Goal: Transaction & Acquisition: Obtain resource

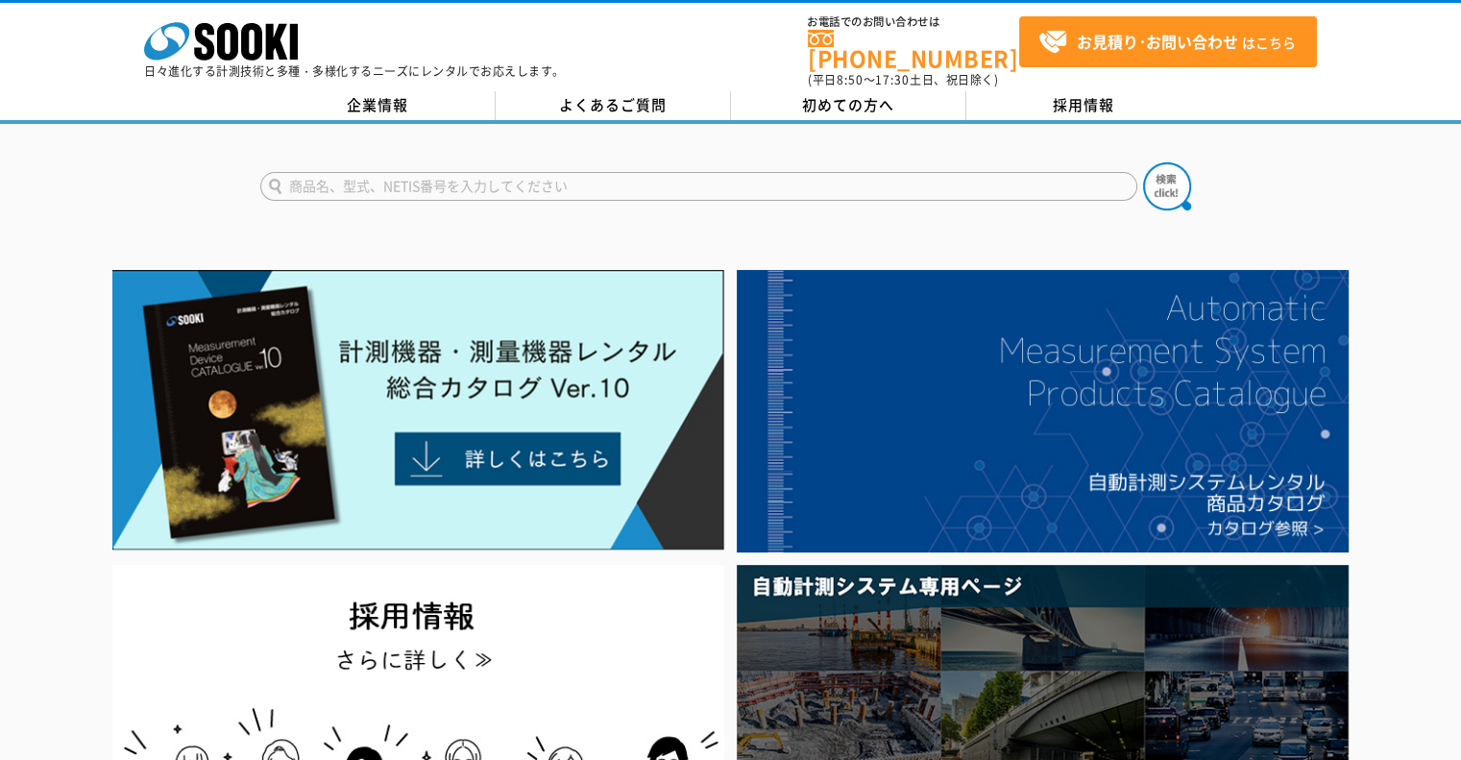
click at [501, 183] on input "text" at bounding box center [698, 186] width 877 height 29
click at [1143, 162] on button at bounding box center [1167, 186] width 48 height 48
click at [683, 177] on input "SH30" at bounding box center [698, 186] width 877 height 29
type input "S"
type input "あ"
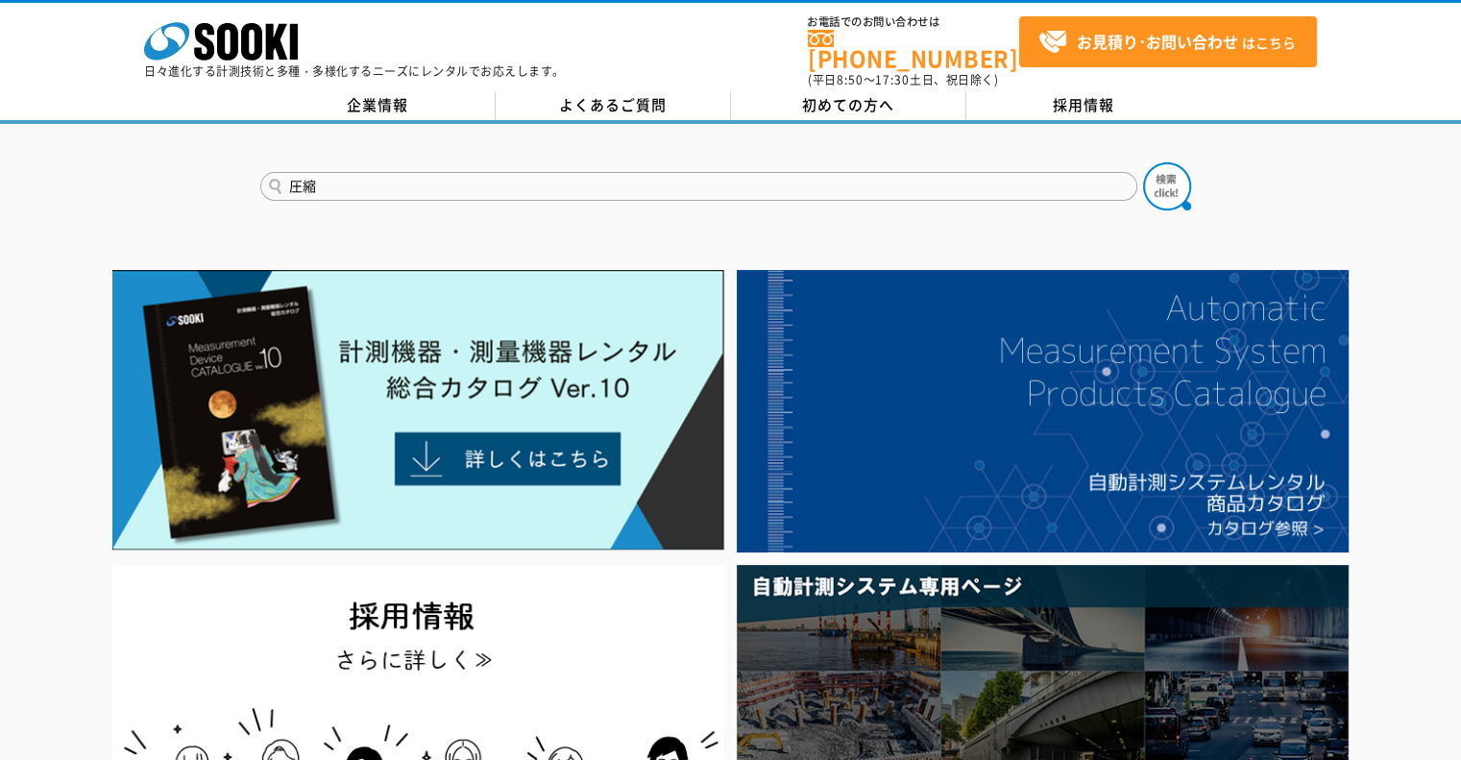
type input "圧縮"
click at [1143, 162] on button at bounding box center [1167, 186] width 48 height 48
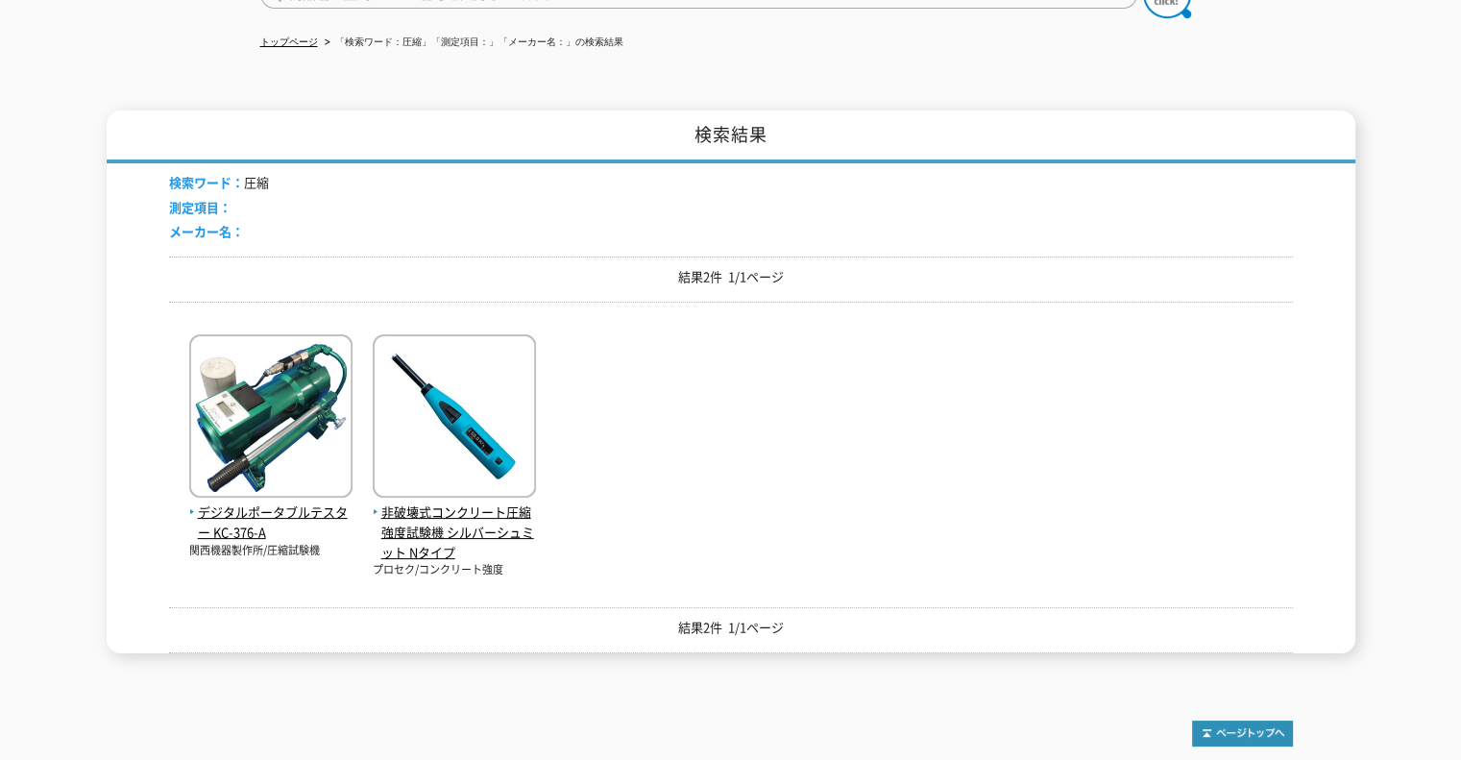
scroll to position [288, 0]
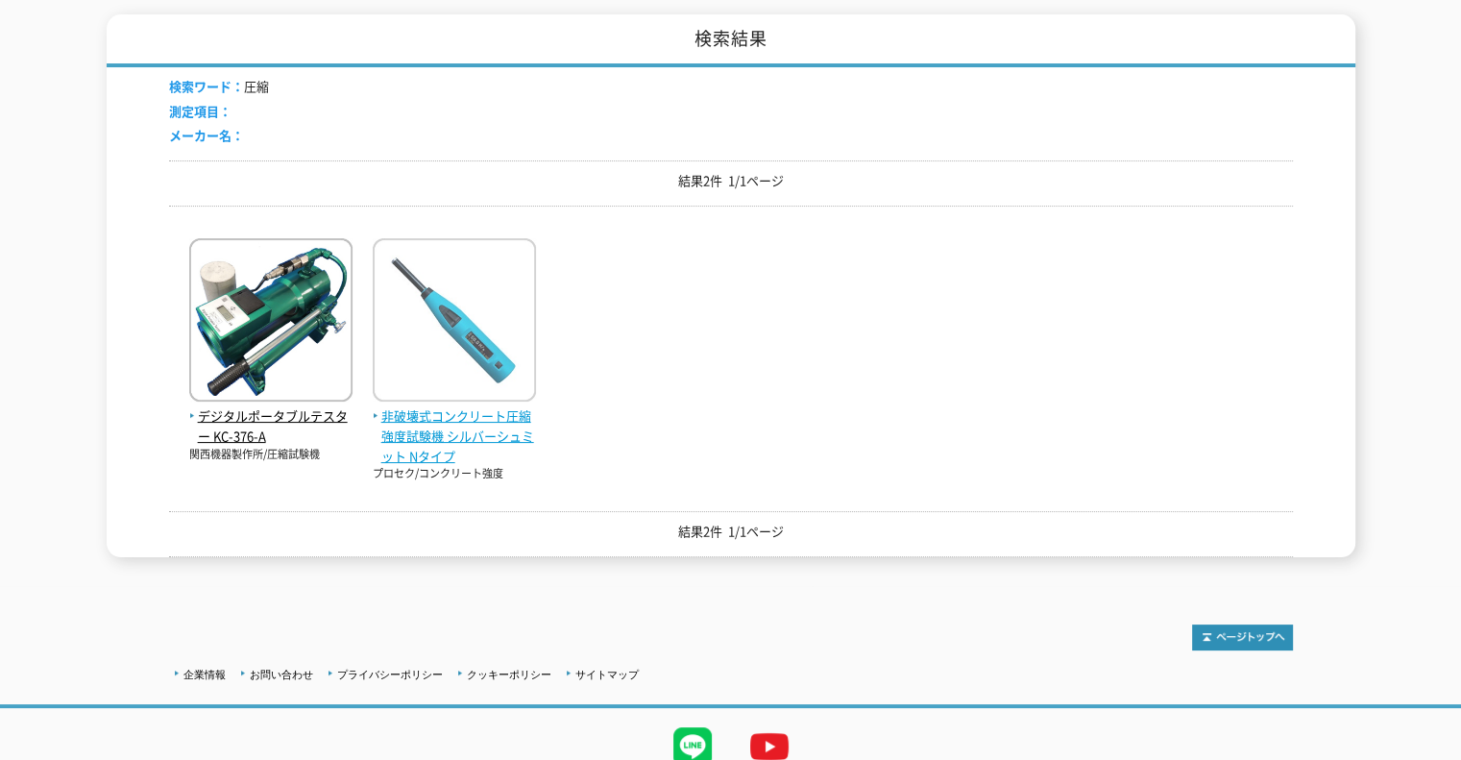
click at [481, 303] on img at bounding box center [454, 322] width 163 height 168
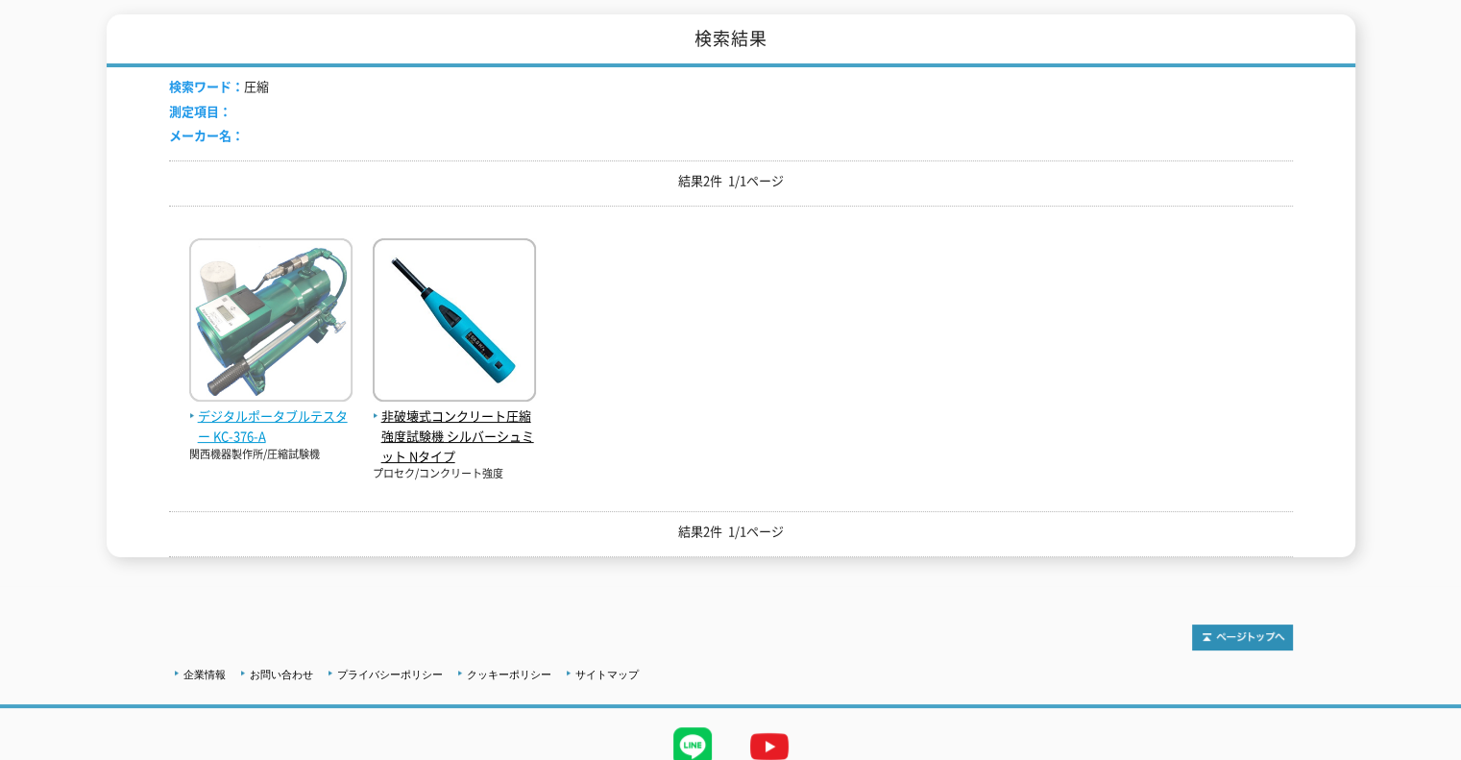
click at [292, 287] on img at bounding box center [270, 322] width 163 height 168
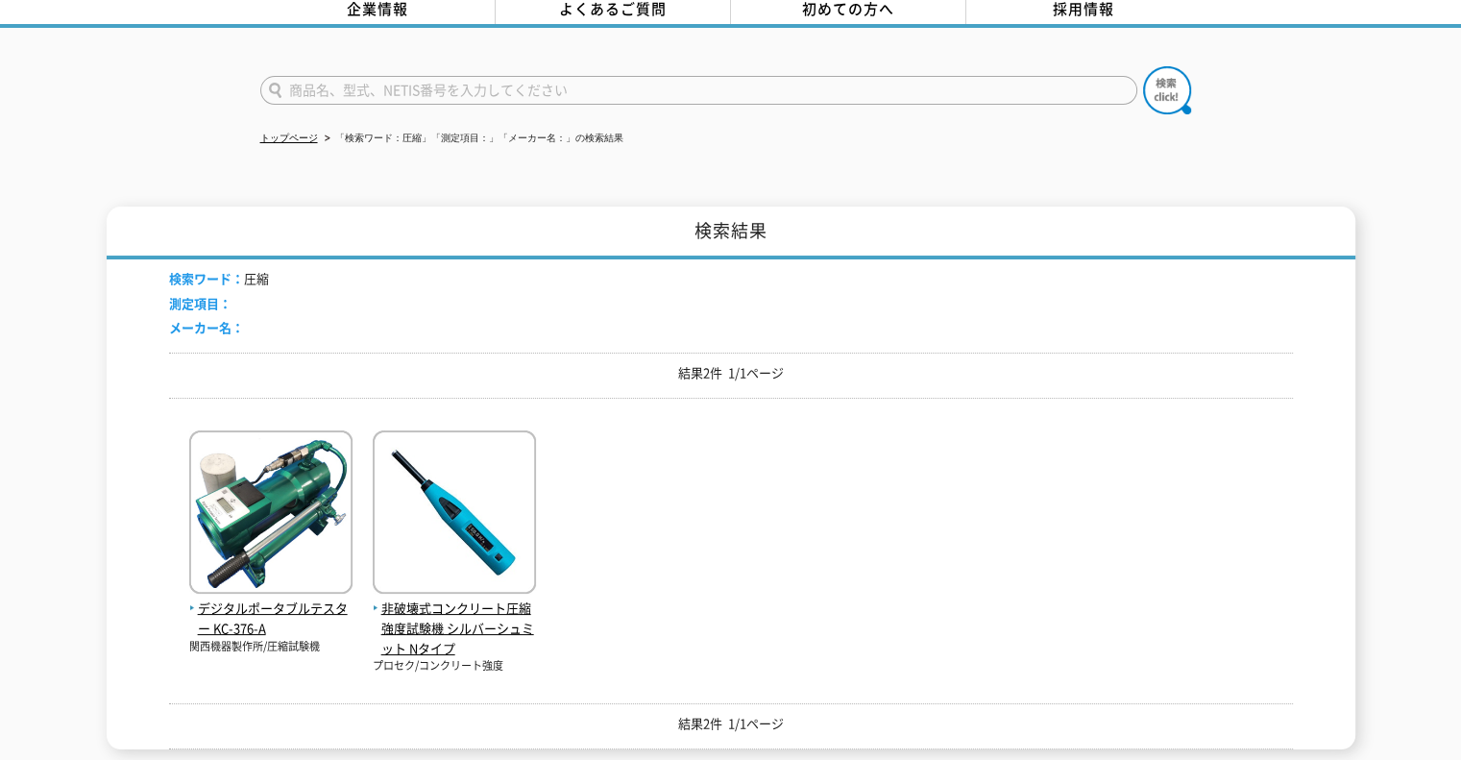
scroll to position [0, 0]
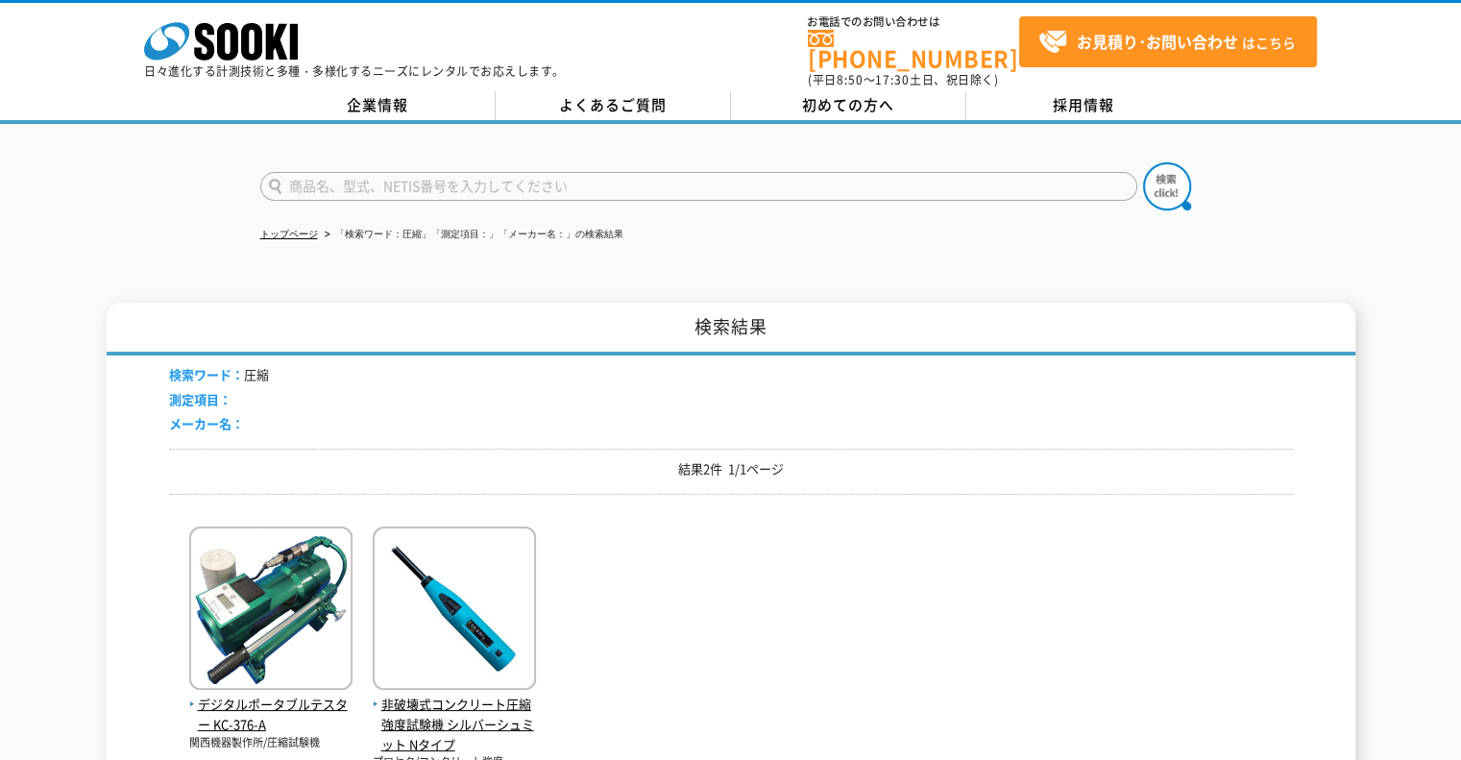
click at [426, 174] on input "text" at bounding box center [698, 186] width 877 height 29
type input "商品名、型式、NETIS番号を入力してください"
click at [776, 172] on input "text" at bounding box center [698, 186] width 877 height 29
type input "SH-30"
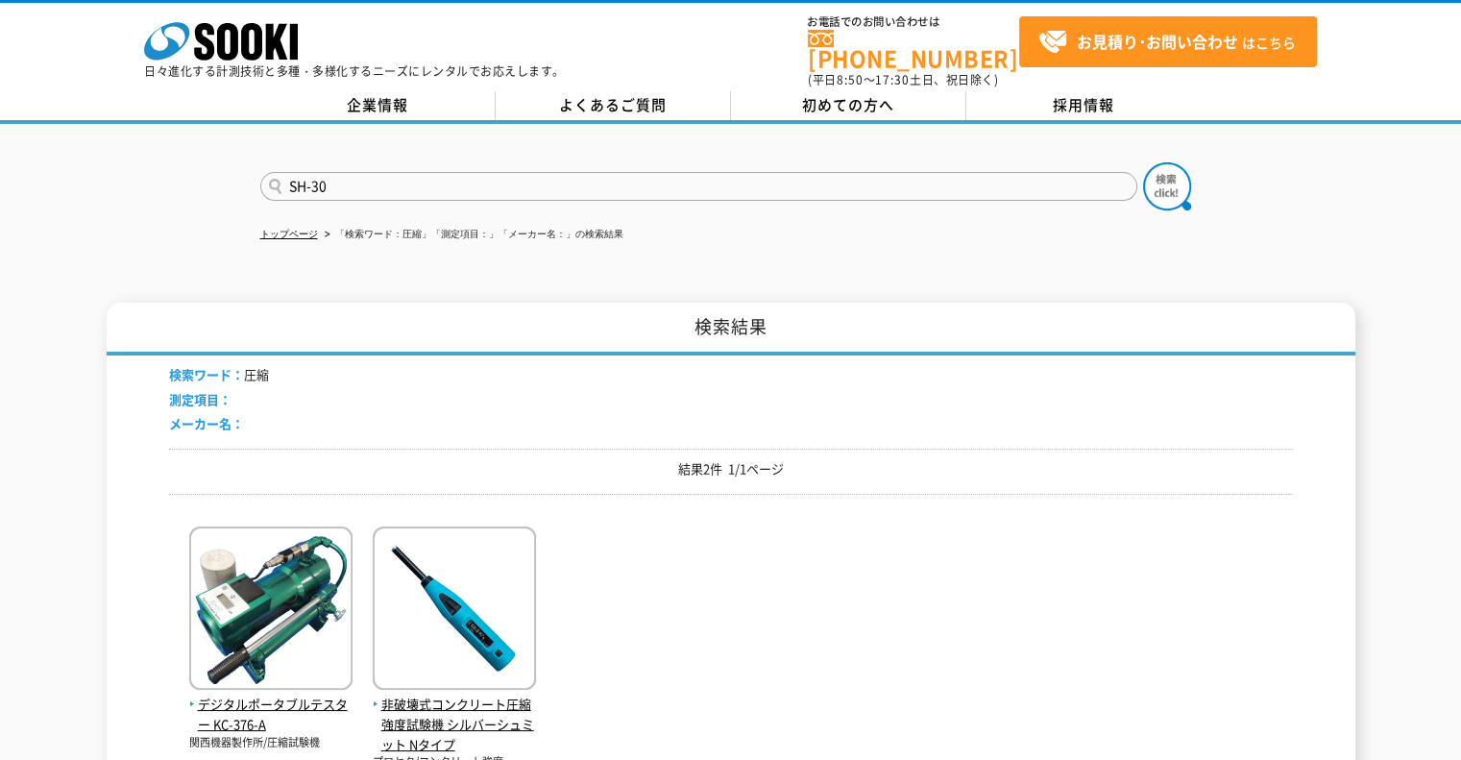
click at [1143, 162] on button at bounding box center [1167, 186] width 48 height 48
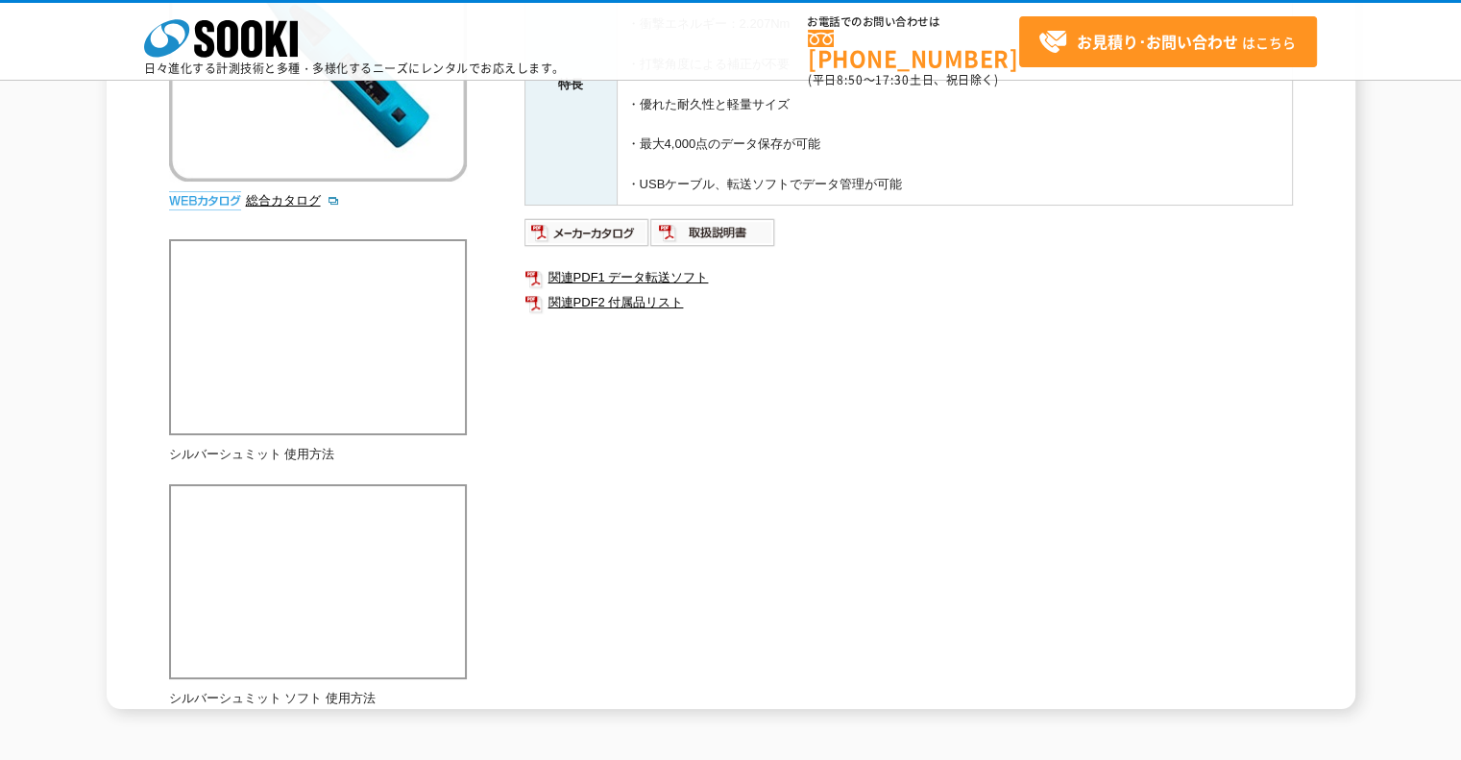
scroll to position [288, 0]
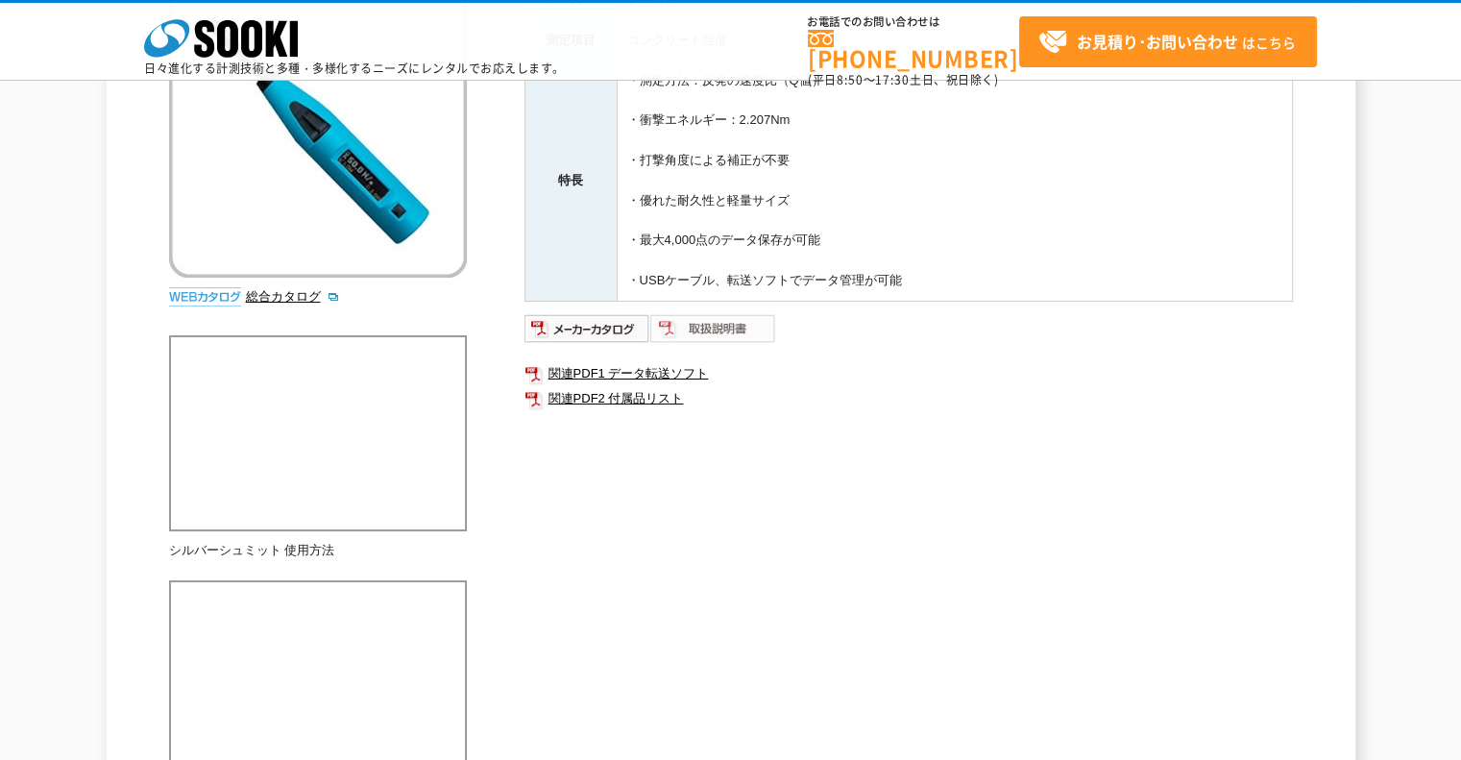
click at [722, 333] on img at bounding box center [713, 328] width 126 height 31
click at [669, 391] on link "関連PDF2 付属品リスト" at bounding box center [909, 398] width 769 height 25
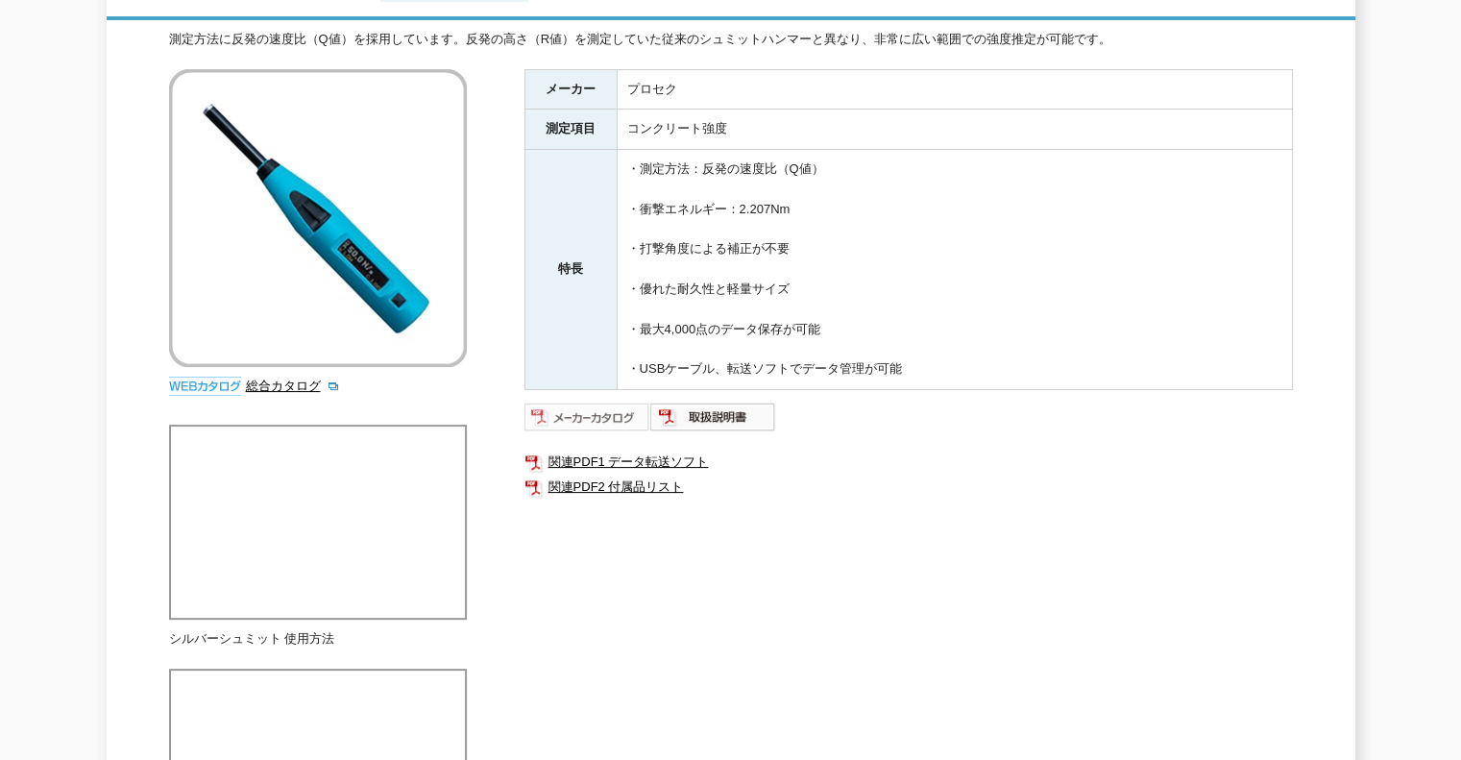
scroll to position [0, 0]
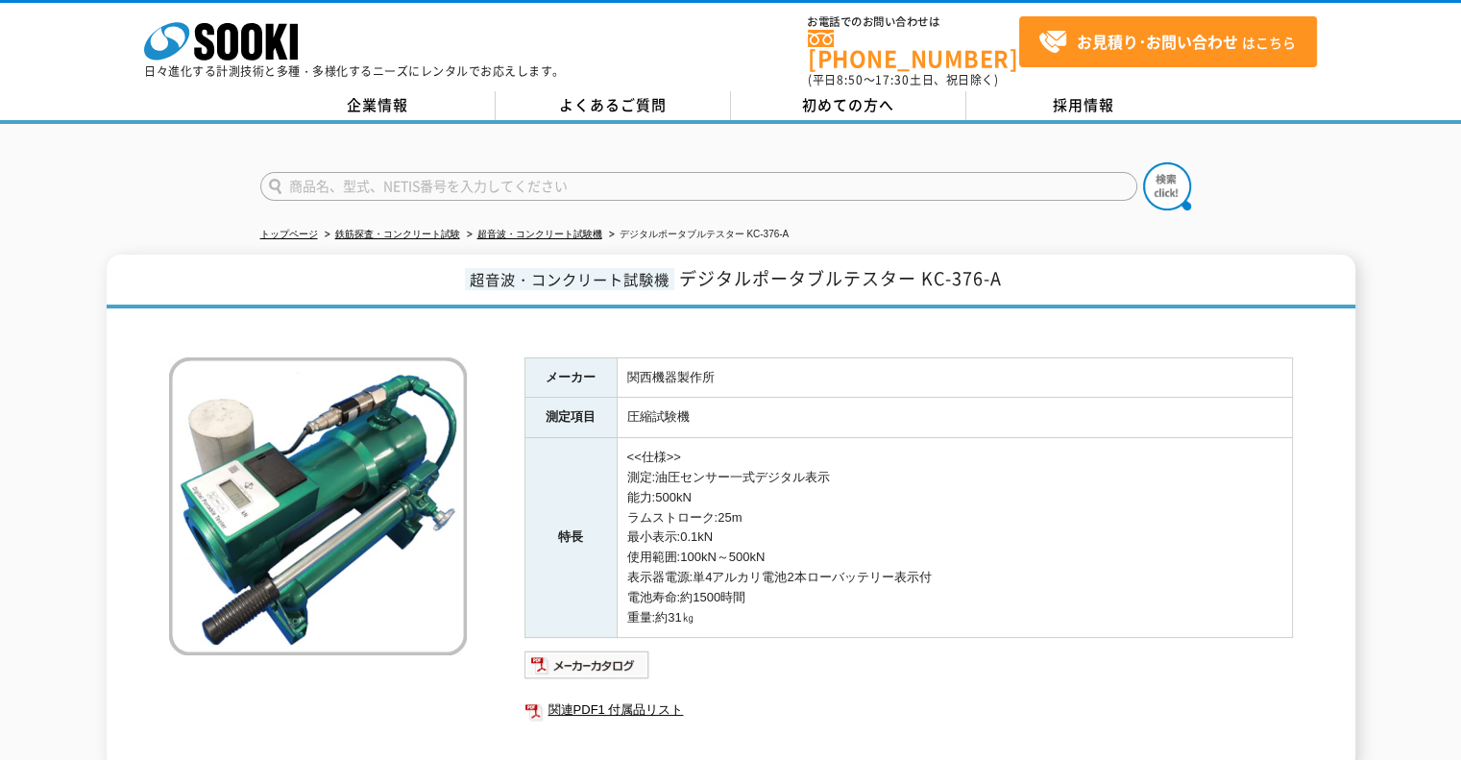
scroll to position [192, 0]
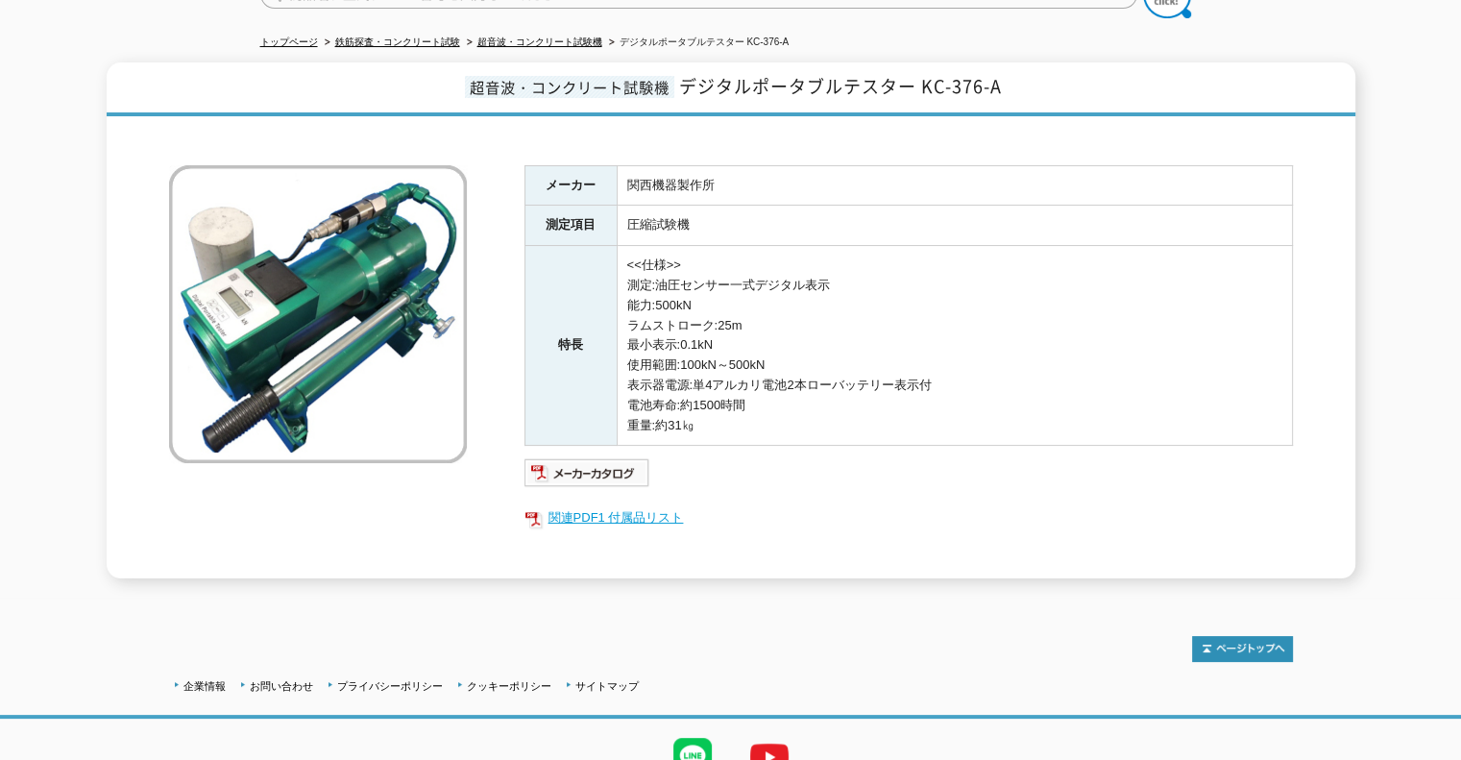
click at [603, 505] on link "関連PDF1 付属品リスト" at bounding box center [909, 517] width 769 height 25
click at [617, 457] on img at bounding box center [588, 472] width 126 height 31
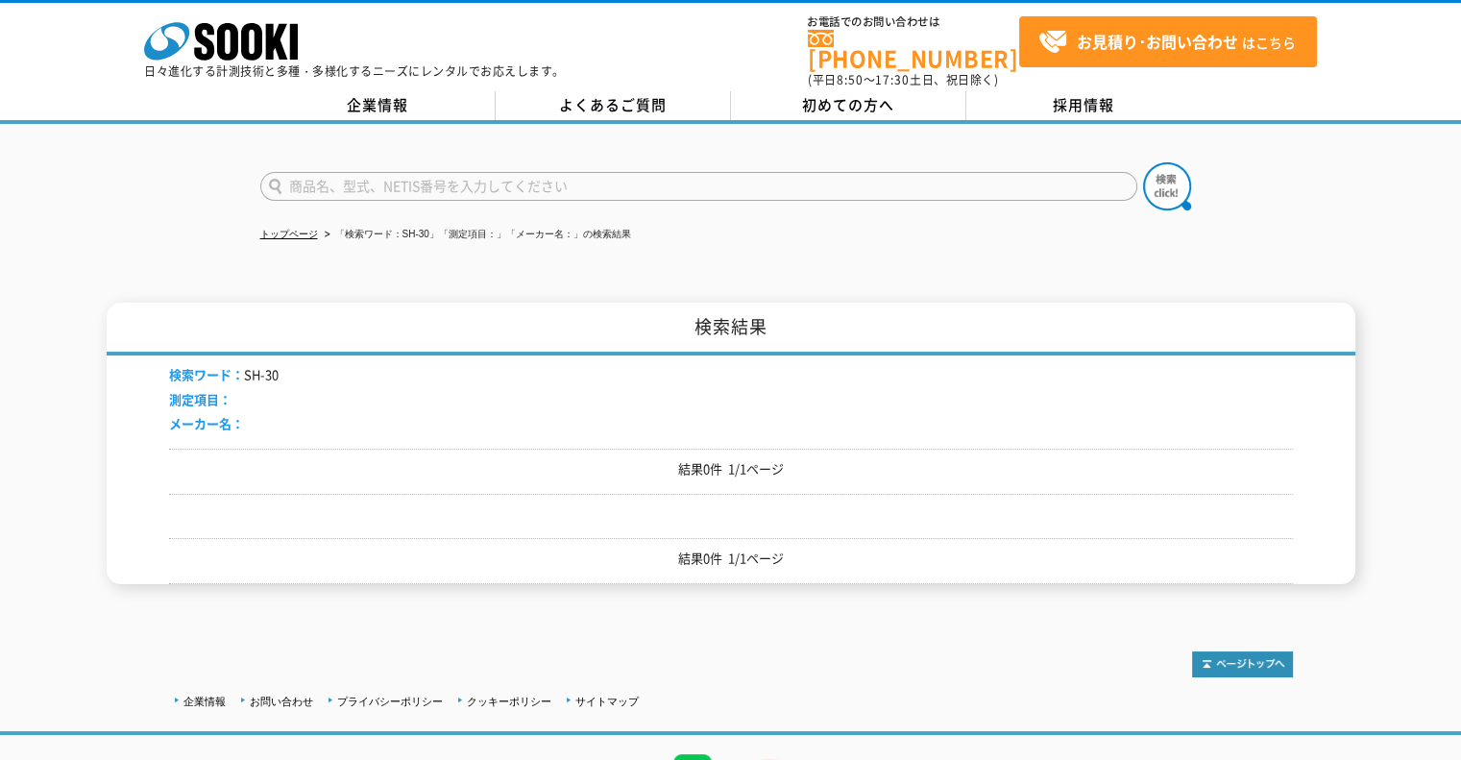
click at [502, 172] on input "text" at bounding box center [698, 186] width 877 height 29
type input "圧縮試験器"
click at [1143, 162] on button at bounding box center [1167, 186] width 48 height 48
click at [502, 181] on input "text" at bounding box center [698, 186] width 877 height 29
type input "圧縮"
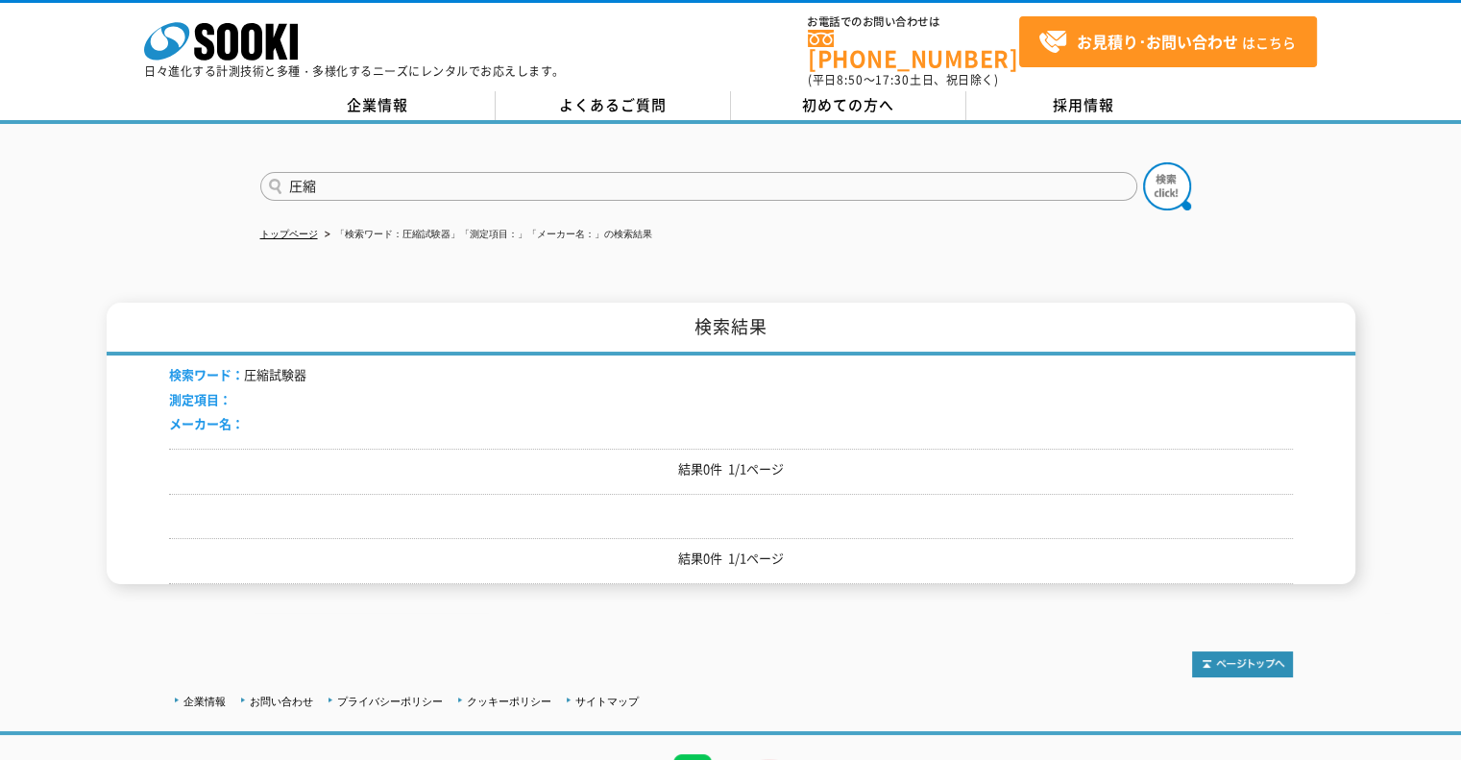
click at [1143, 162] on button at bounding box center [1167, 186] width 48 height 48
